Goal: Information Seeking & Learning: Learn about a topic

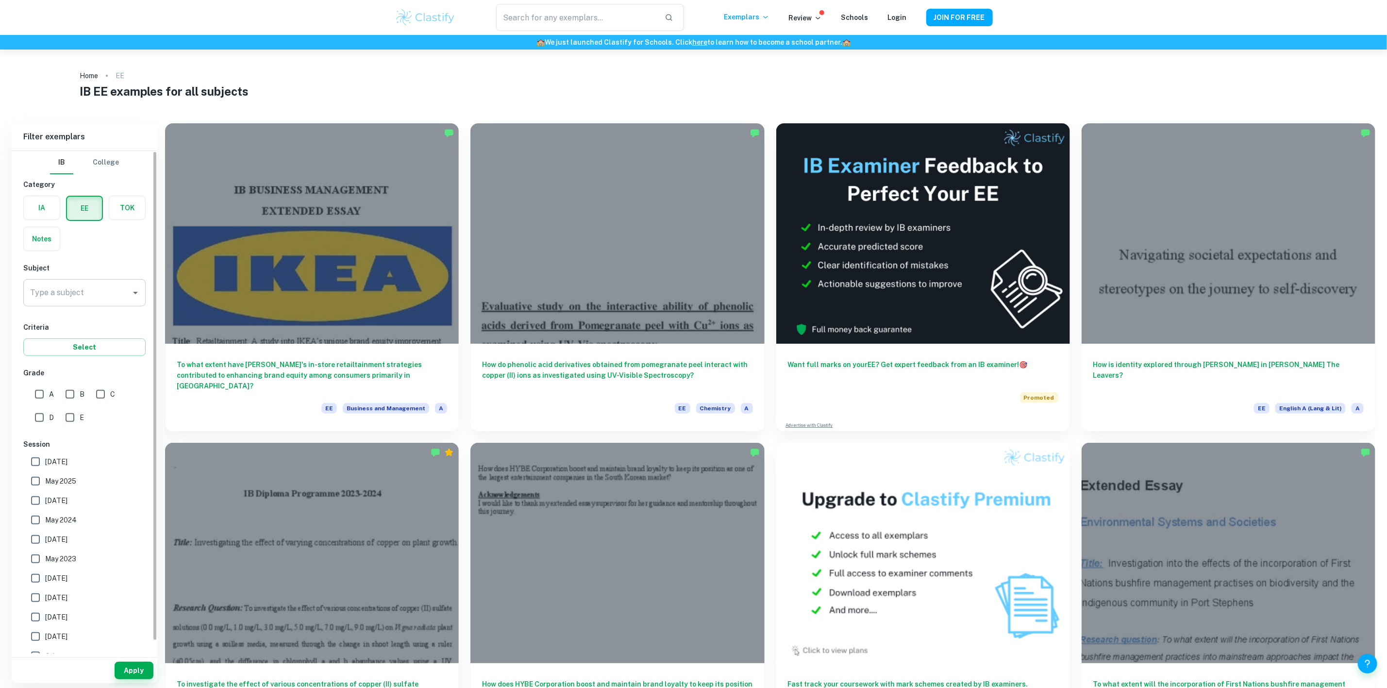
click at [105, 294] on input "Type a subject" at bounding box center [77, 293] width 99 height 18
click at [102, 337] on li "Digital Society" at bounding box center [84, 342] width 122 height 17
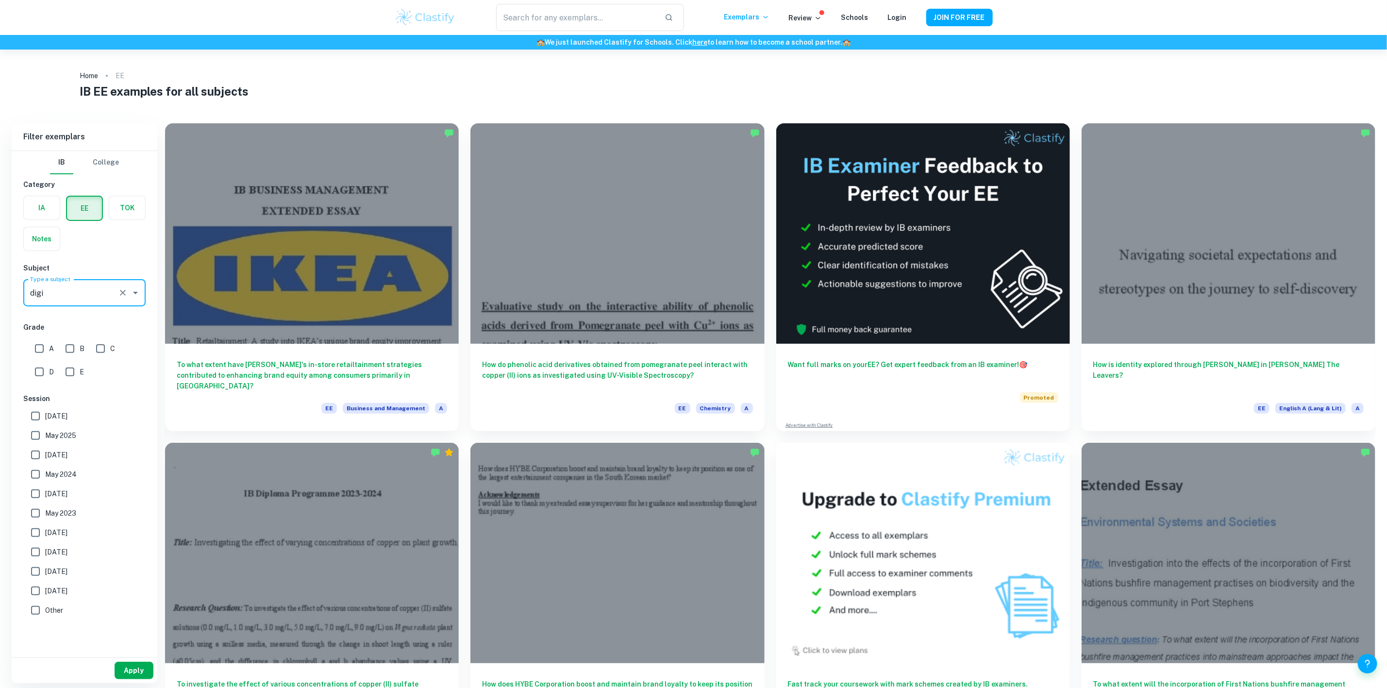
type input "Digital Society"
click at [137, 675] on button "Apply" at bounding box center [134, 670] width 39 height 17
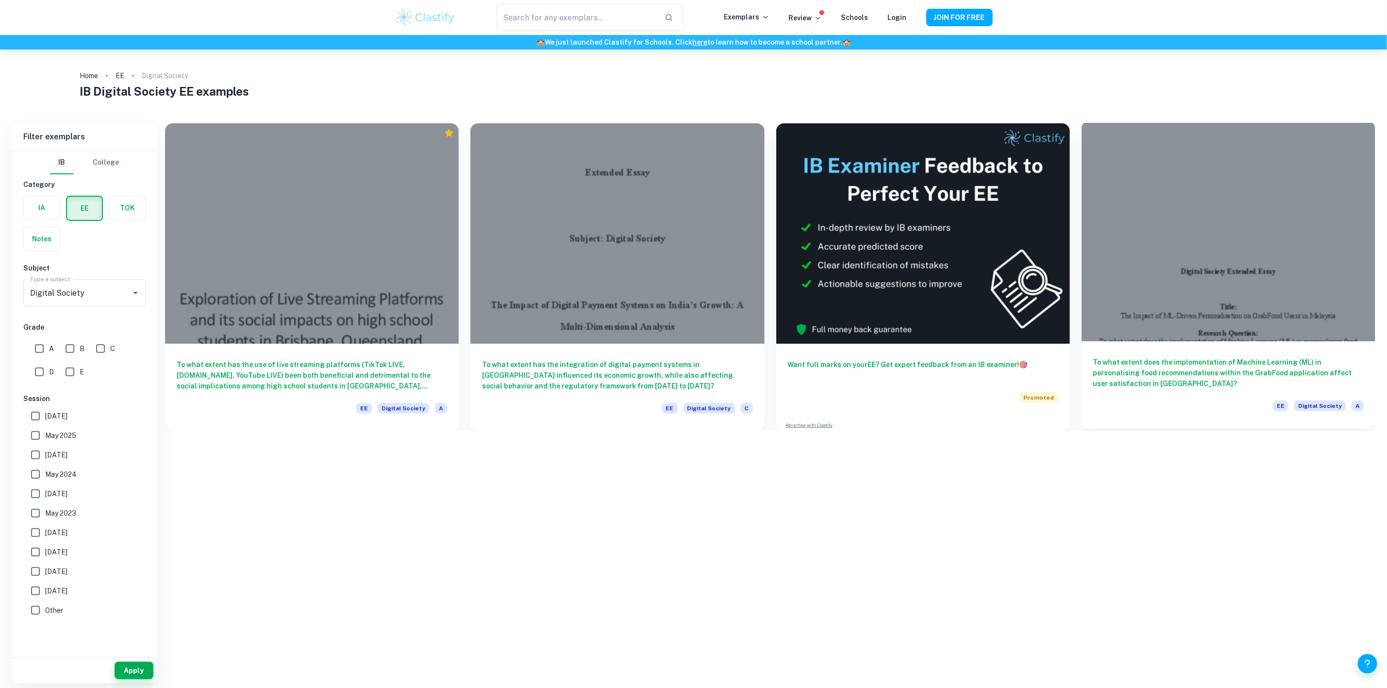
click at [1307, 254] on div at bounding box center [1229, 231] width 294 height 220
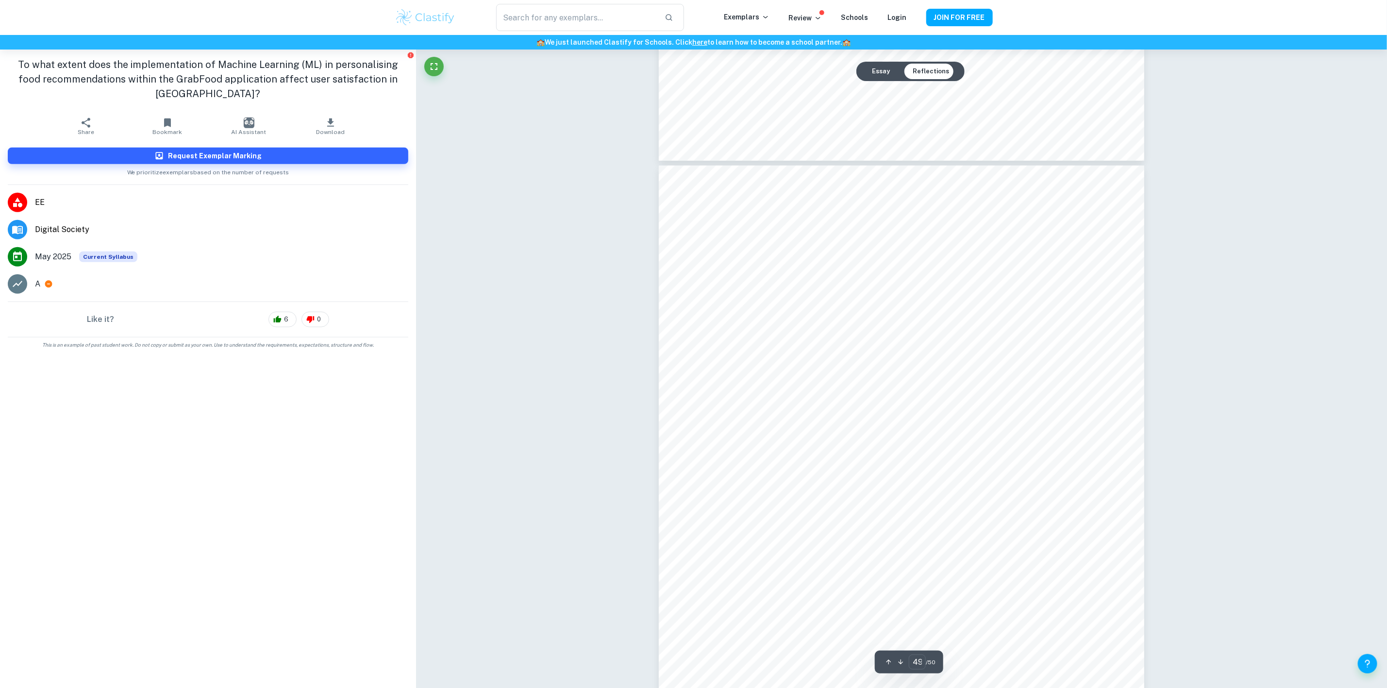
scroll to position [30955, 0]
click at [890, 72] on button "Essay" at bounding box center [881, 72] width 34 height 16
click at [932, 80] on div "Essay Reflections" at bounding box center [911, 71] width 108 height 19
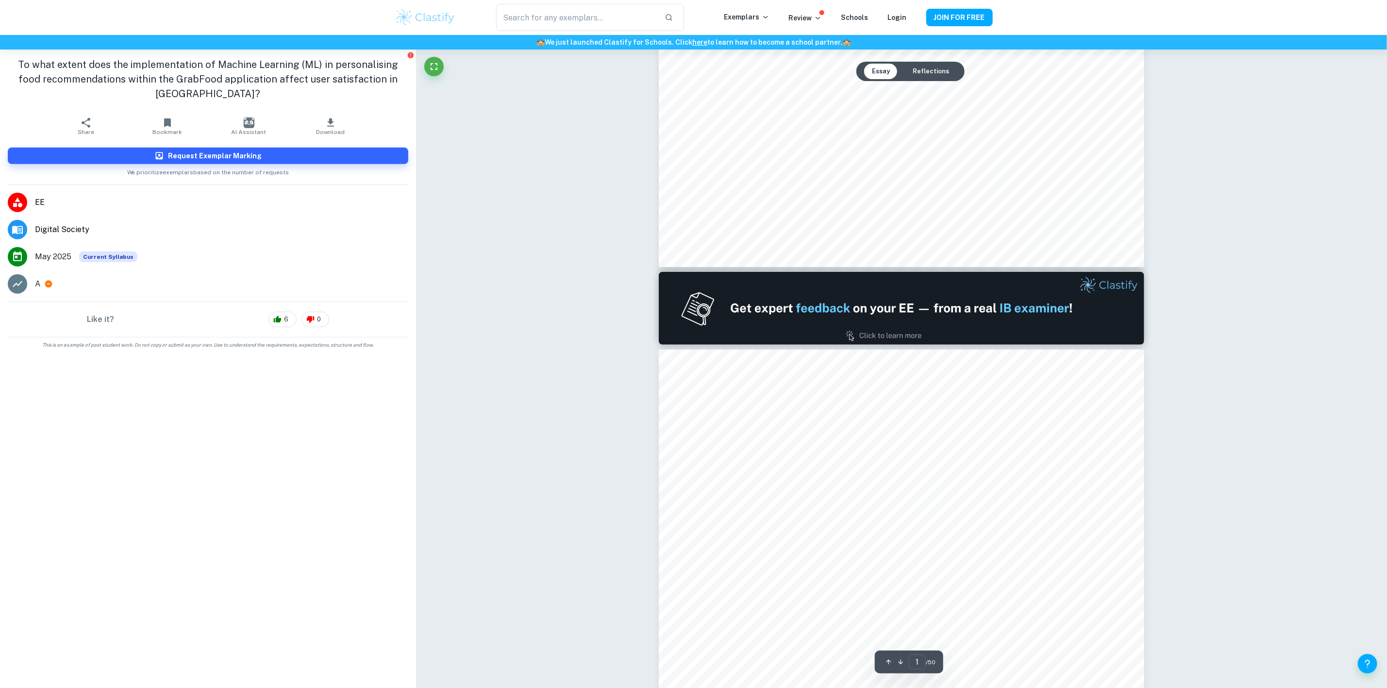
type input "2"
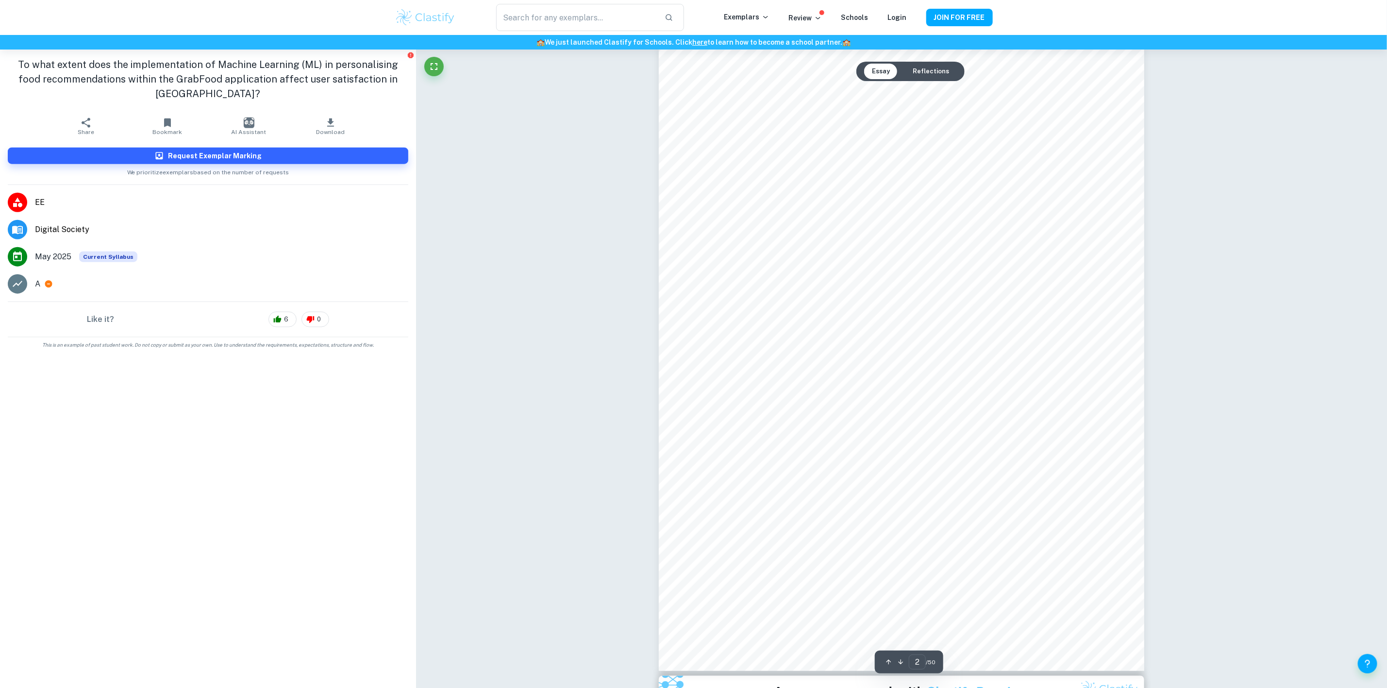
scroll to position [728, 0]
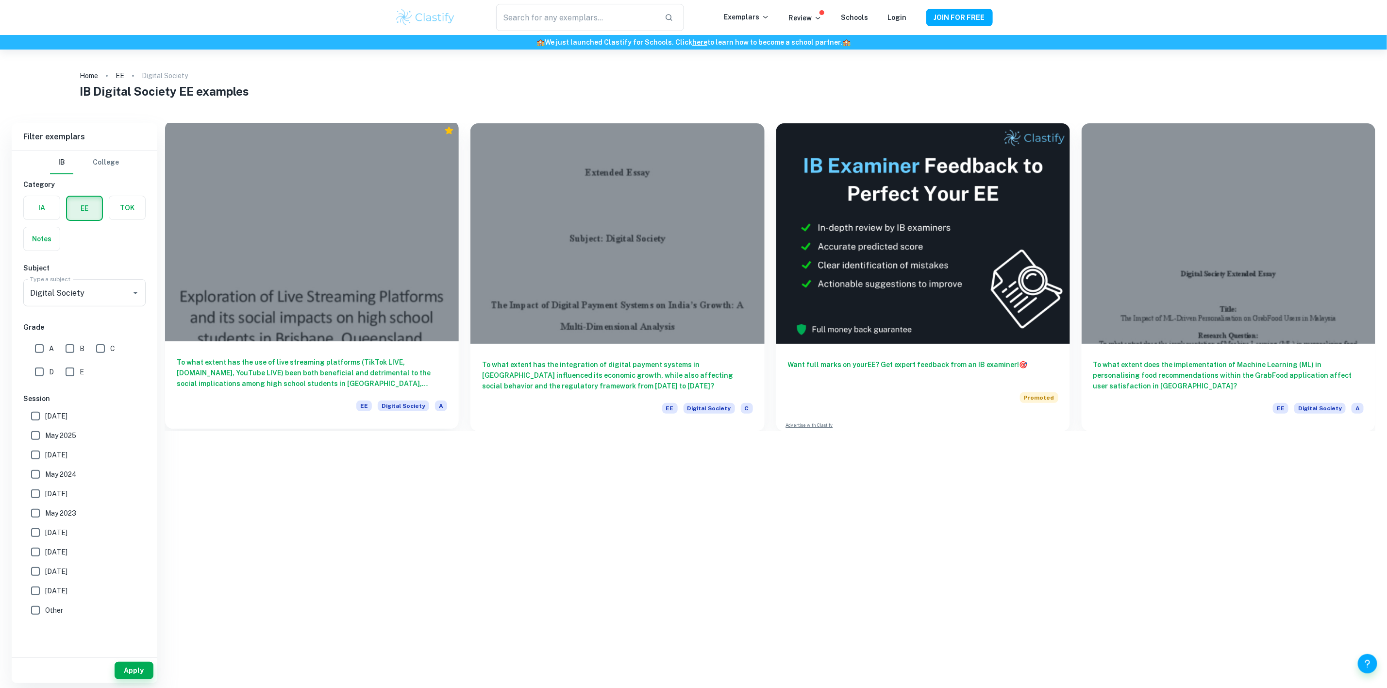
drag, startPoint x: 332, startPoint y: 225, endPoint x: 340, endPoint y: 221, distance: 8.5
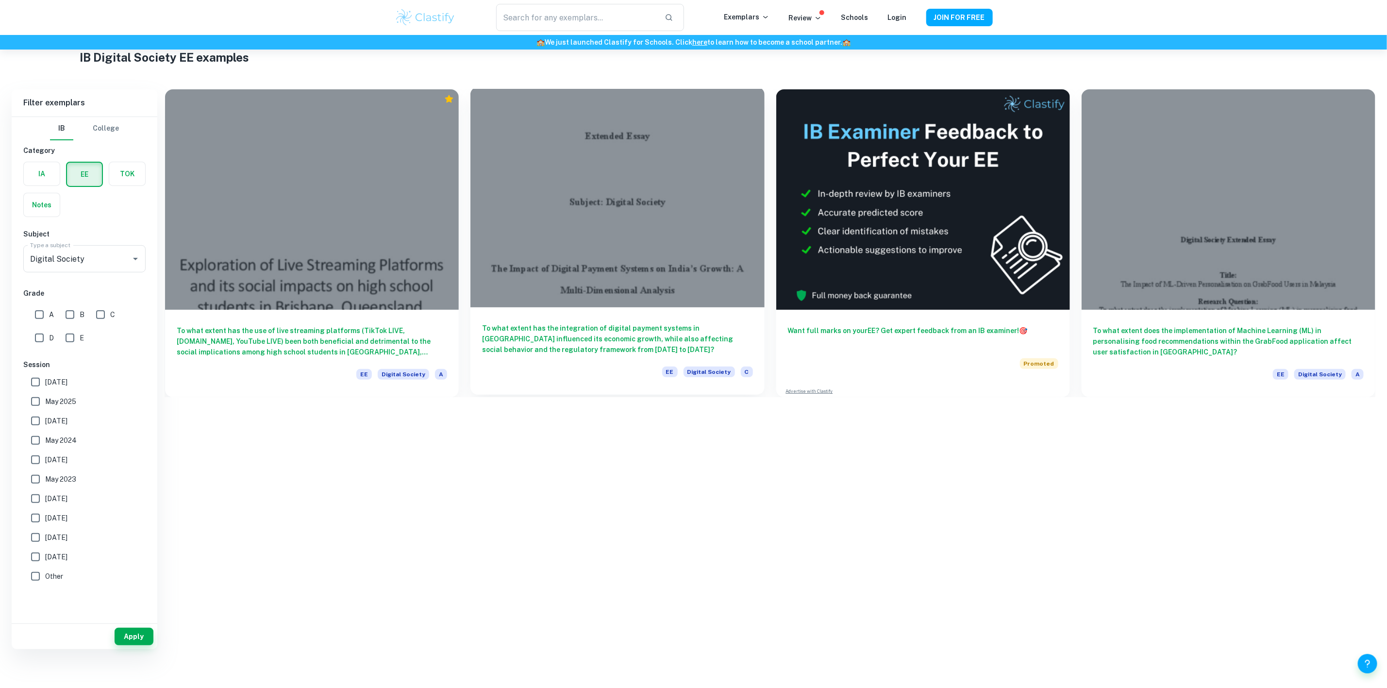
scroll to position [50, 0]
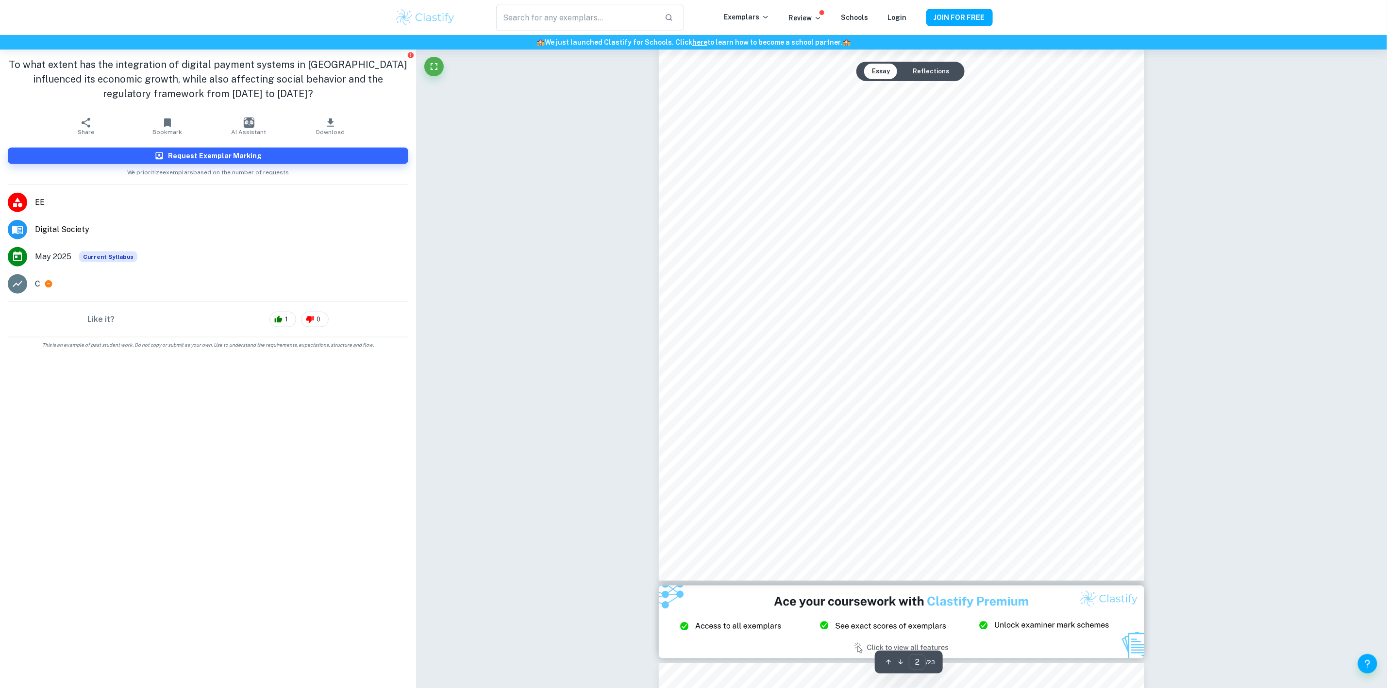
scroll to position [801, 0]
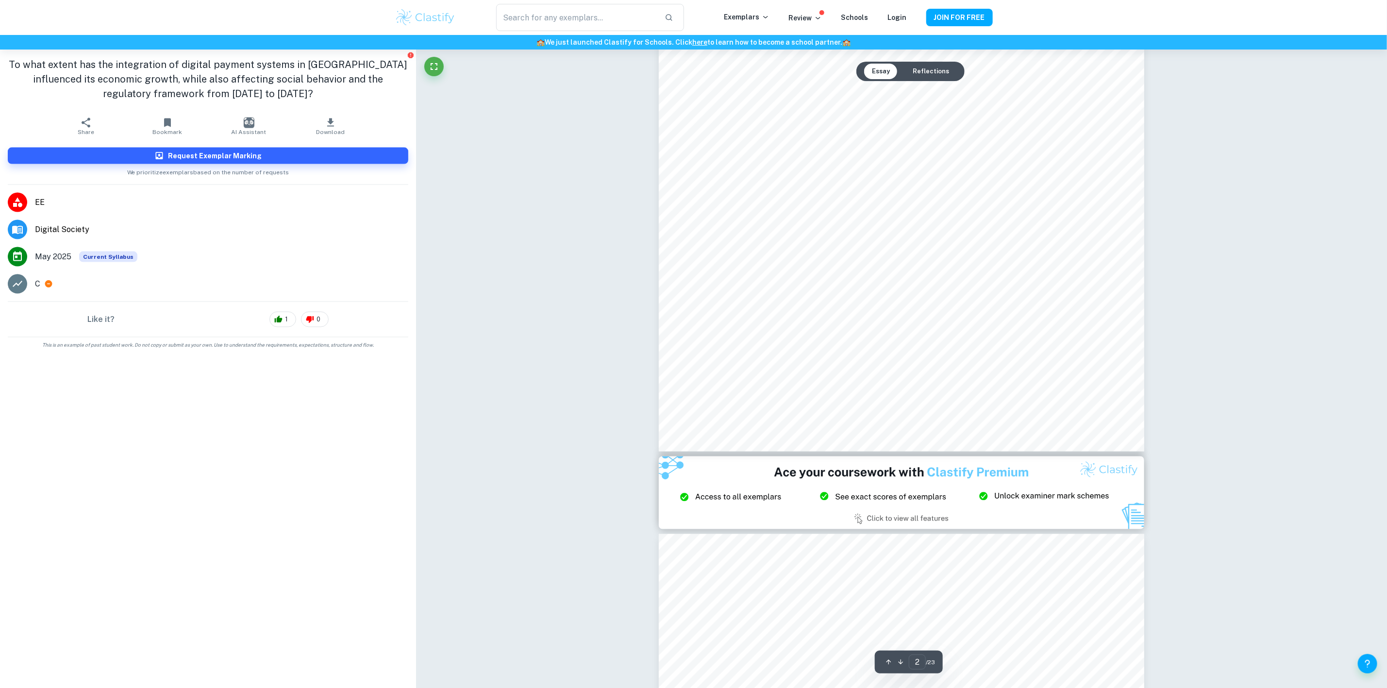
drag, startPoint x: 929, startPoint y: 63, endPoint x: 937, endPoint y: 66, distance: 8.0
click at [931, 62] on div "Essay Reflections" at bounding box center [911, 71] width 108 height 19
click at [938, 67] on button "Reflections" at bounding box center [931, 72] width 52 height 16
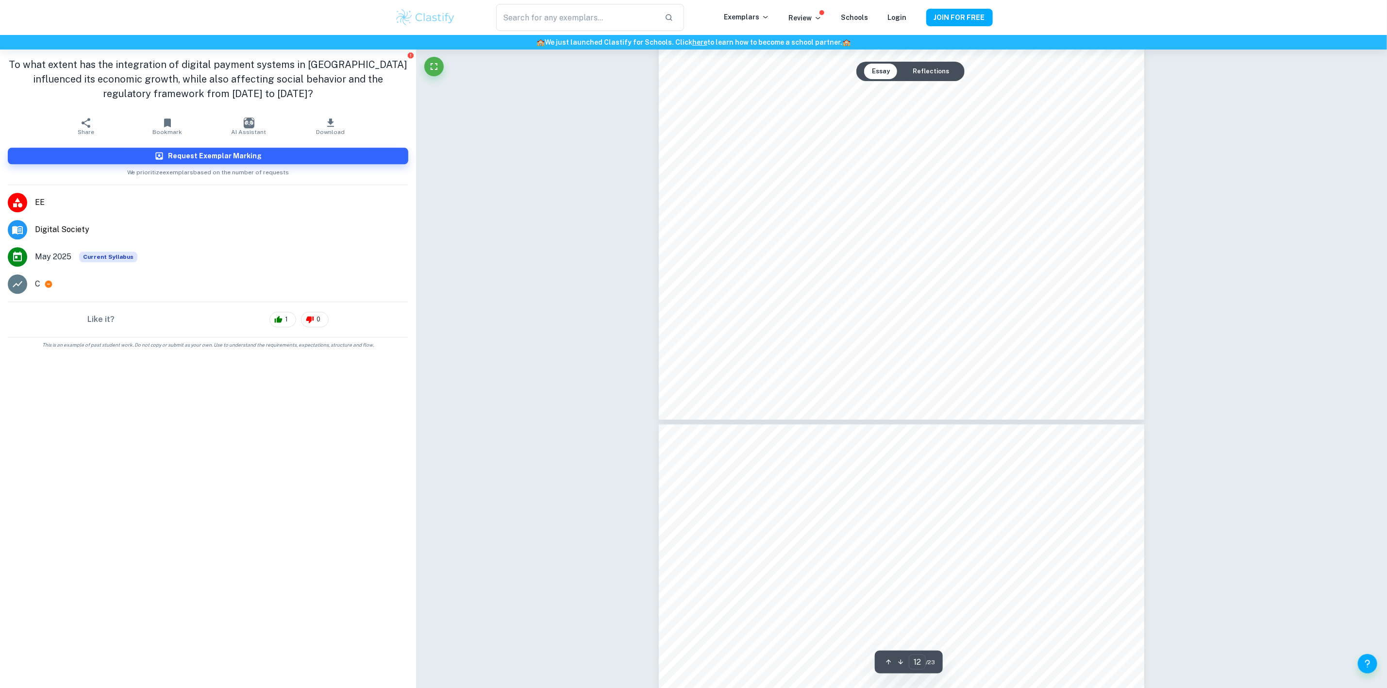
scroll to position [7170, 0]
type input "9"
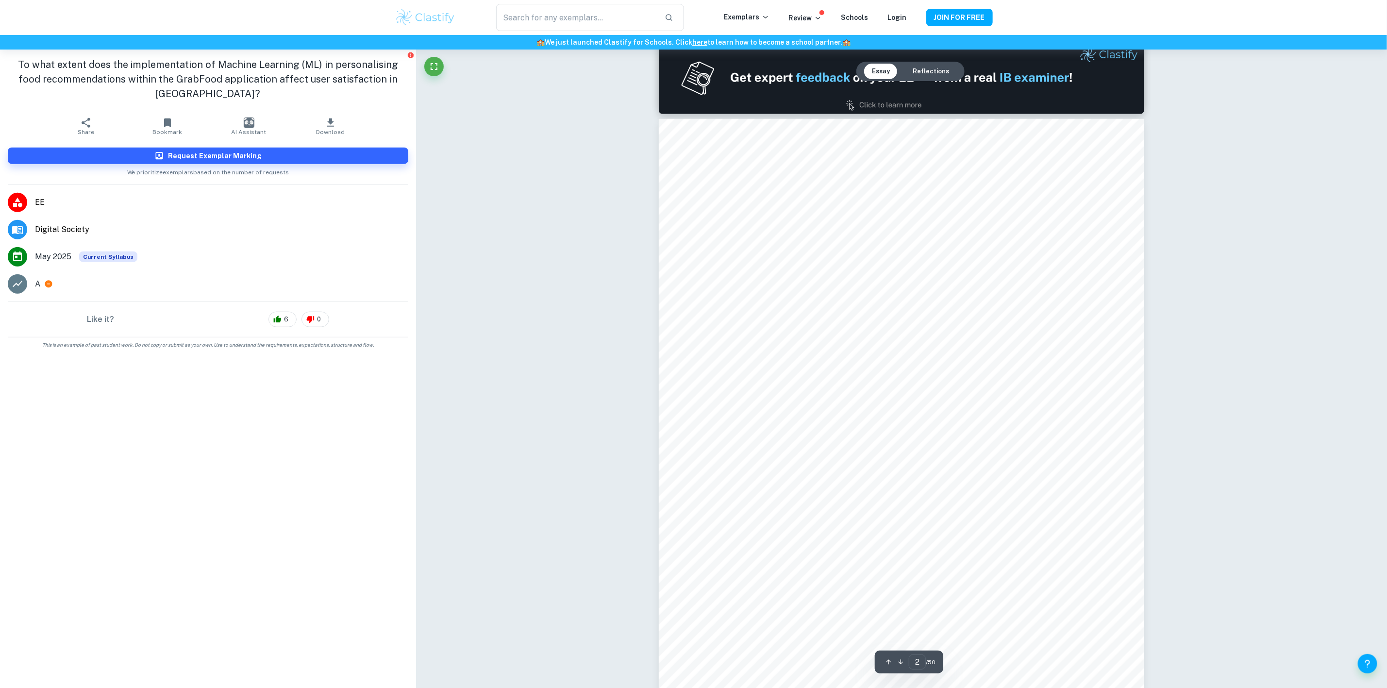
scroll to position [656, 0]
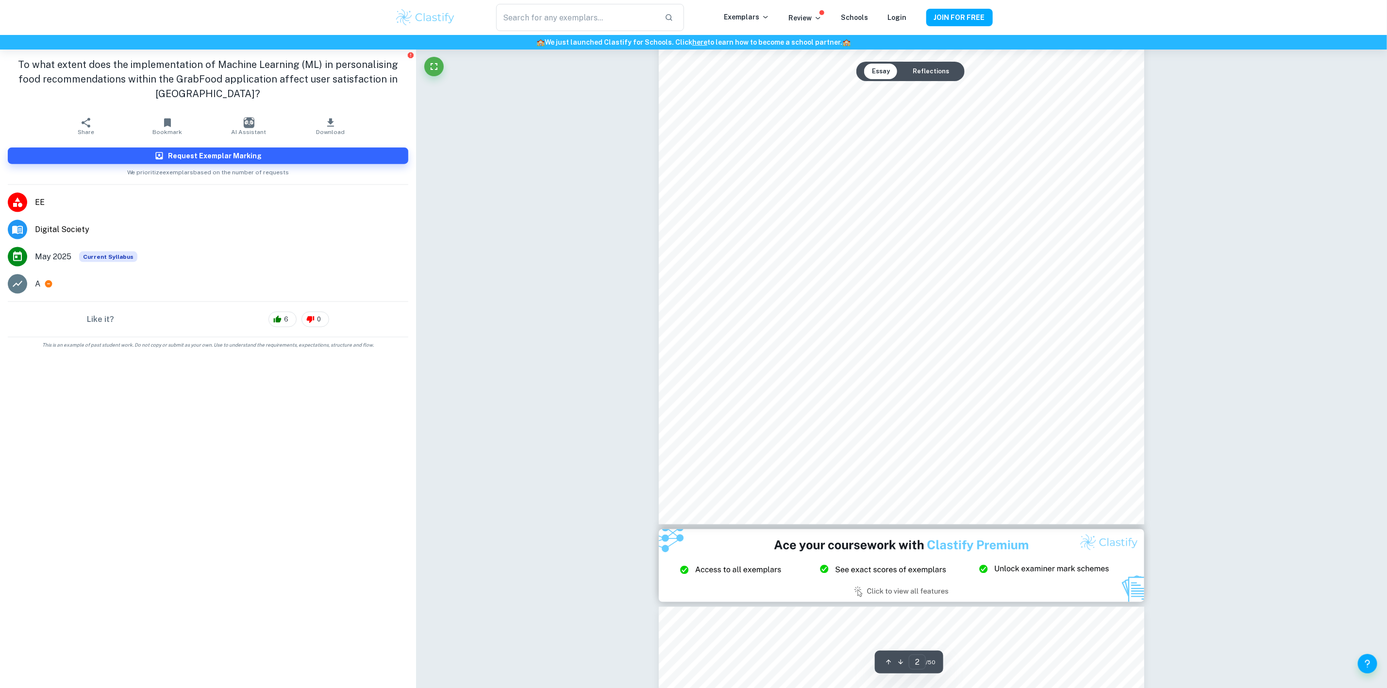
click at [935, 71] on button "Reflections" at bounding box center [931, 72] width 52 height 16
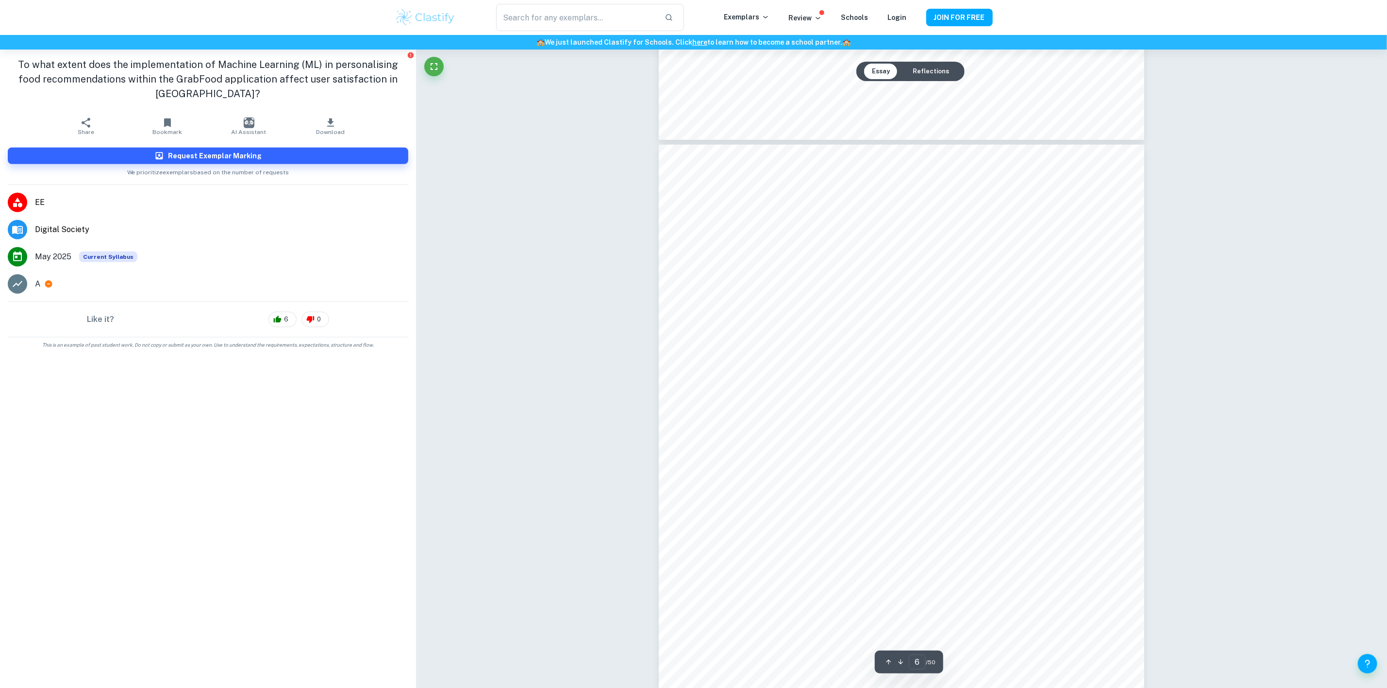
scroll to position [3194, 0]
type input "5"
